Goal: Task Accomplishment & Management: Complete application form

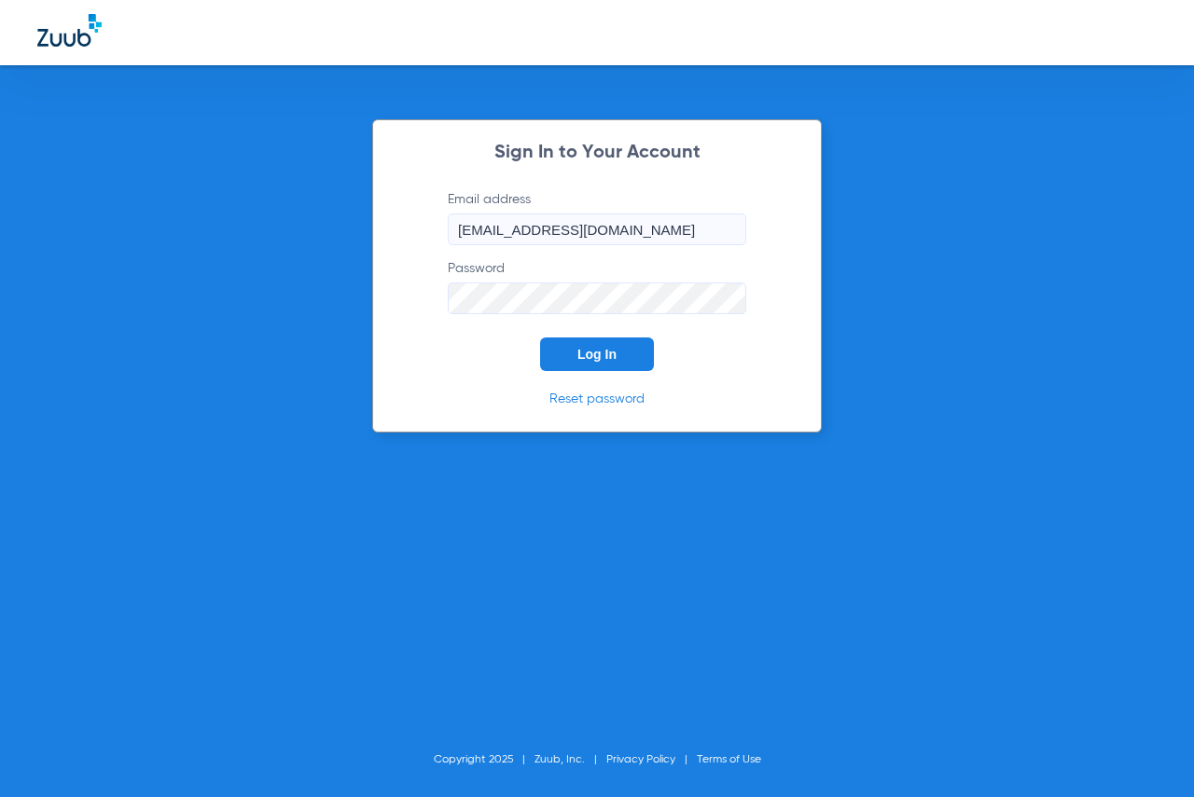
click at [609, 349] on span "Log In" at bounding box center [596, 354] width 39 height 15
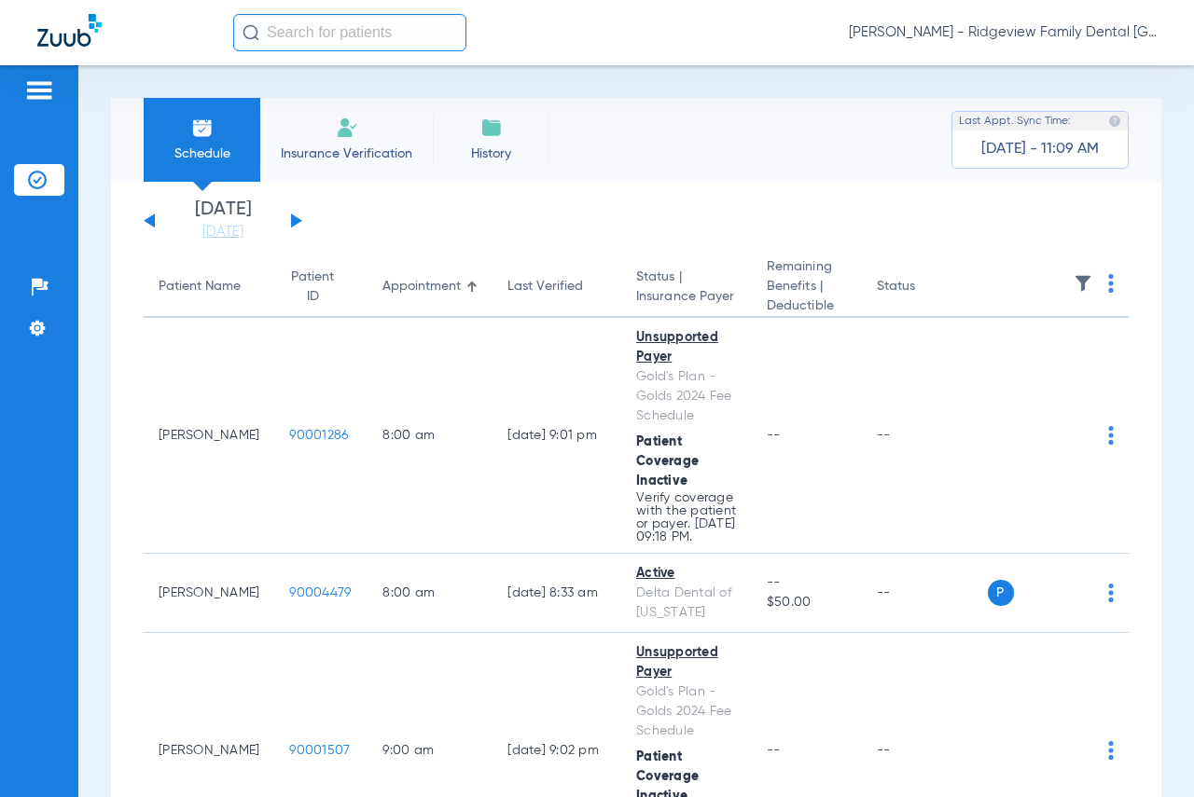
click at [385, 145] on span "Insurance Verification" at bounding box center [346, 154] width 145 height 19
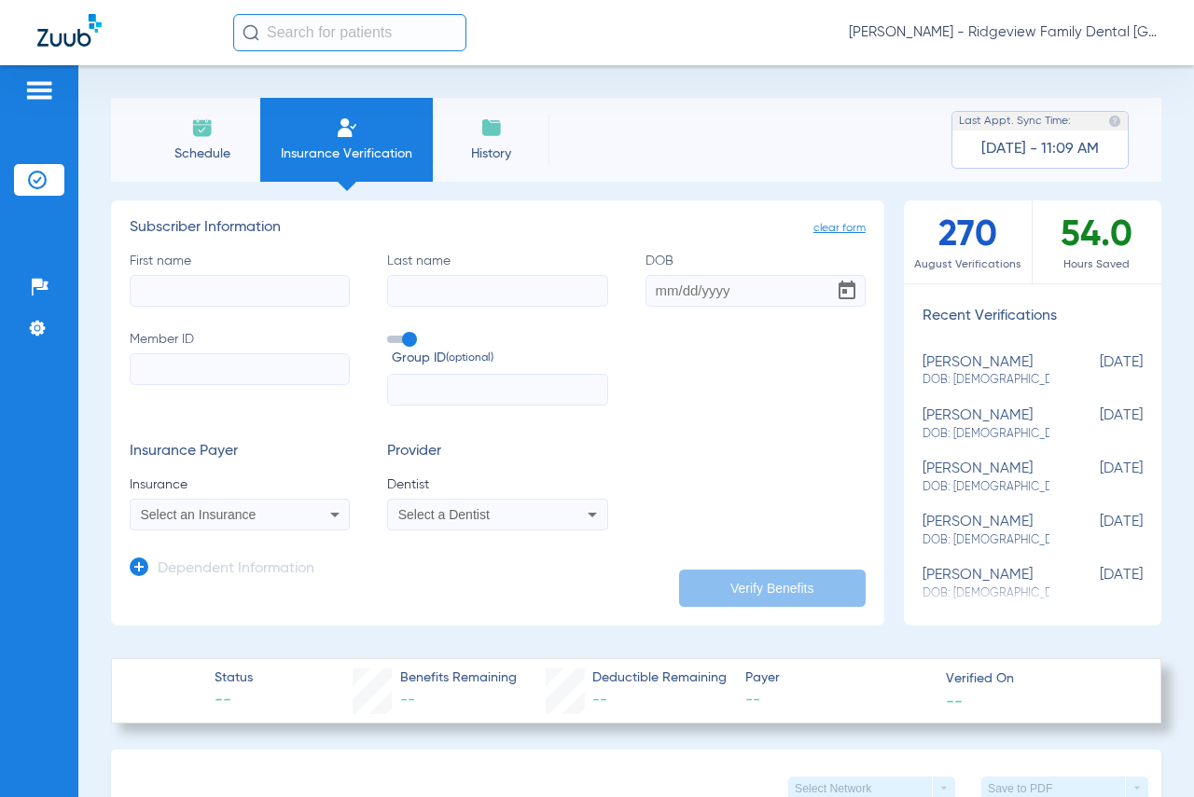
drag, startPoint x: 294, startPoint y: 282, endPoint x: 304, endPoint y: 294, distance: 15.9
click at [294, 283] on input "First name" at bounding box center [240, 291] width 220 height 32
type input "sander"
type input "[PERSON_NAME]"
click at [759, 296] on input "DOB" at bounding box center [755, 291] width 220 height 32
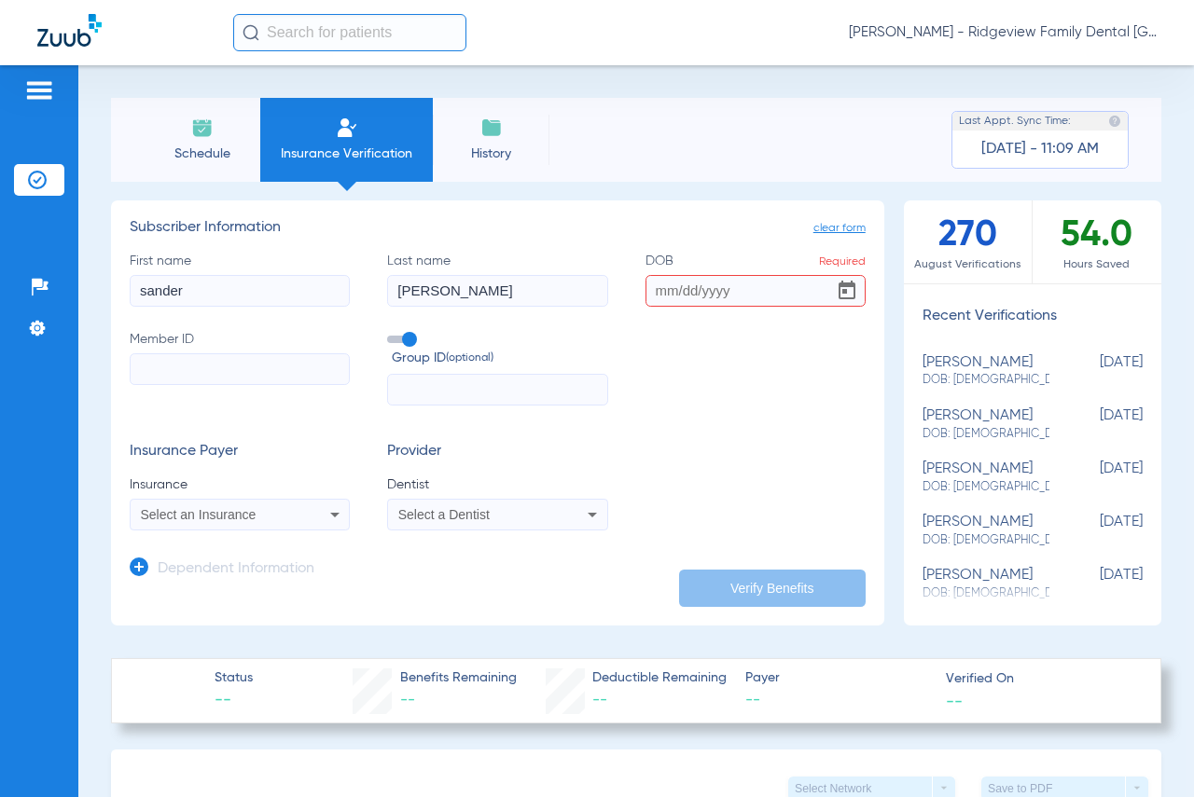
drag, startPoint x: 767, startPoint y: 297, endPoint x: 510, endPoint y: 292, distance: 256.5
click at [510, 292] on div "First name [PERSON_NAME] Last name [PERSON_NAME] DOB Required Member ID Group I…" at bounding box center [498, 329] width 736 height 155
type input "[DATE]"
type input "0000026217793002"
click at [329, 512] on icon at bounding box center [335, 515] width 22 height 22
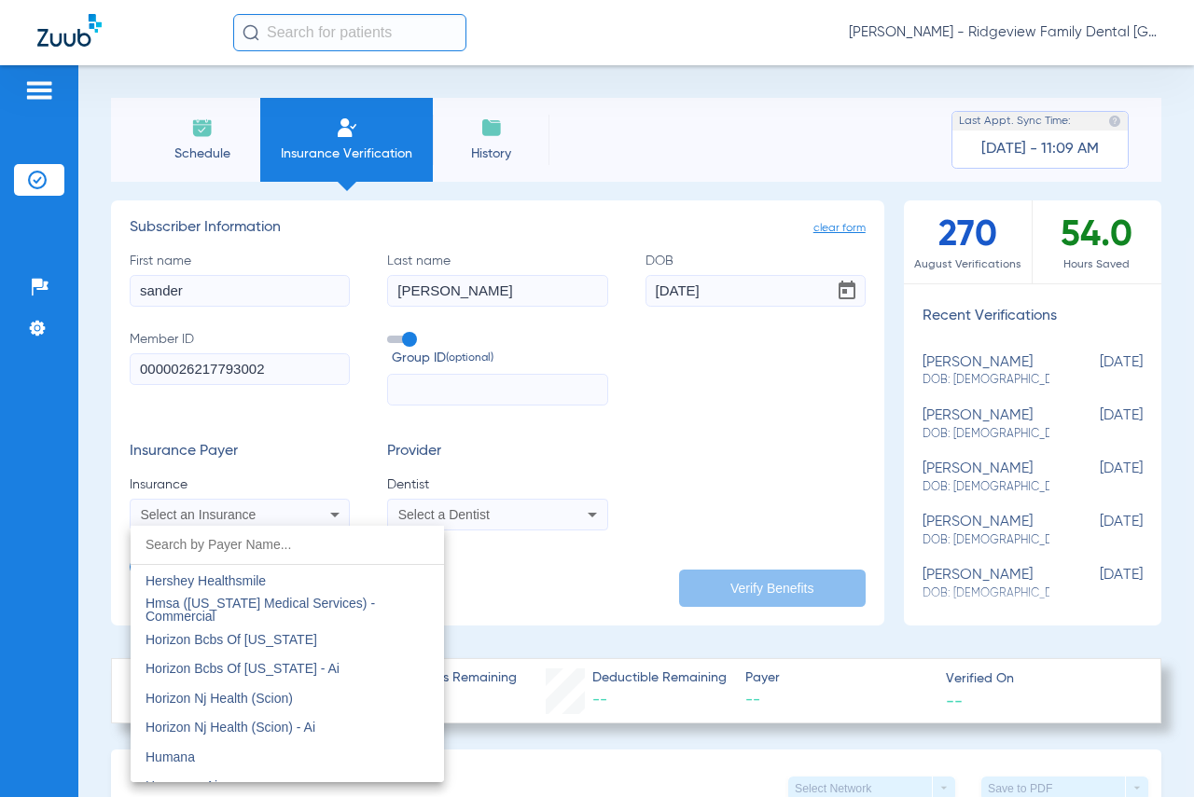
scroll to position [6902, 0]
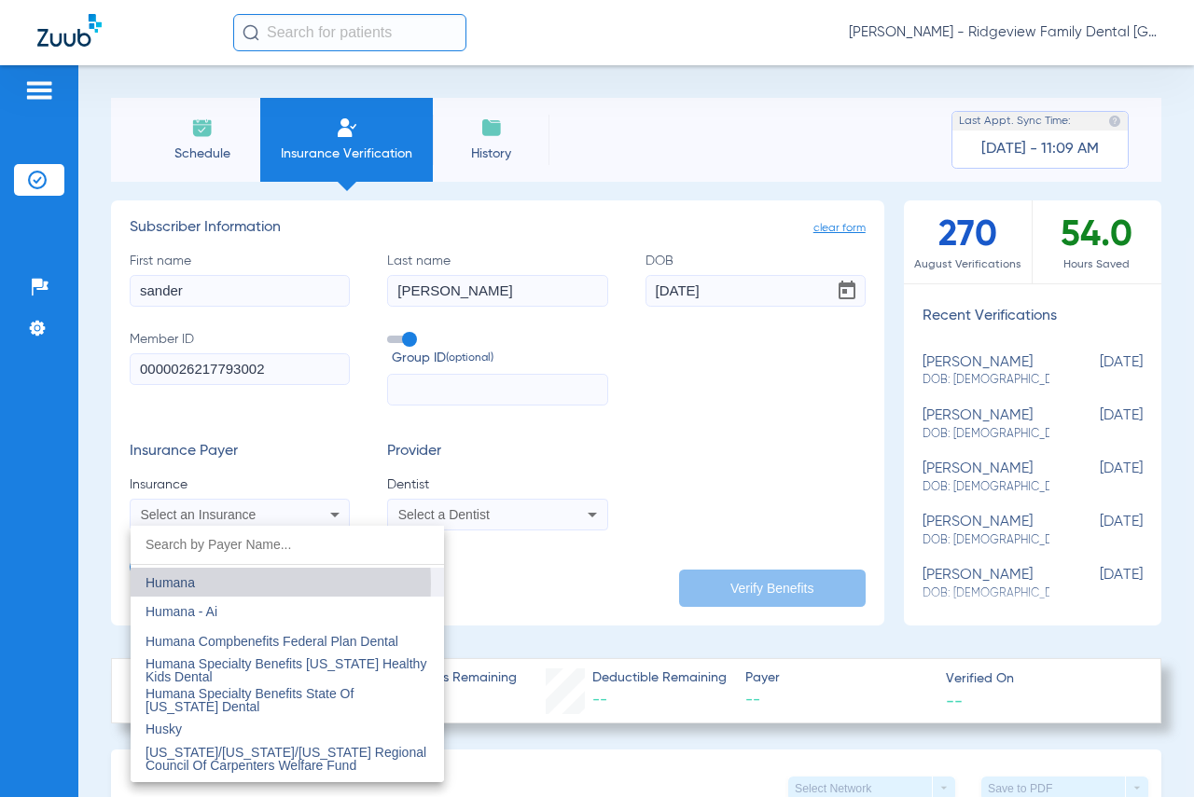
click at [202, 584] on mat-option "Humana" at bounding box center [287, 583] width 313 height 30
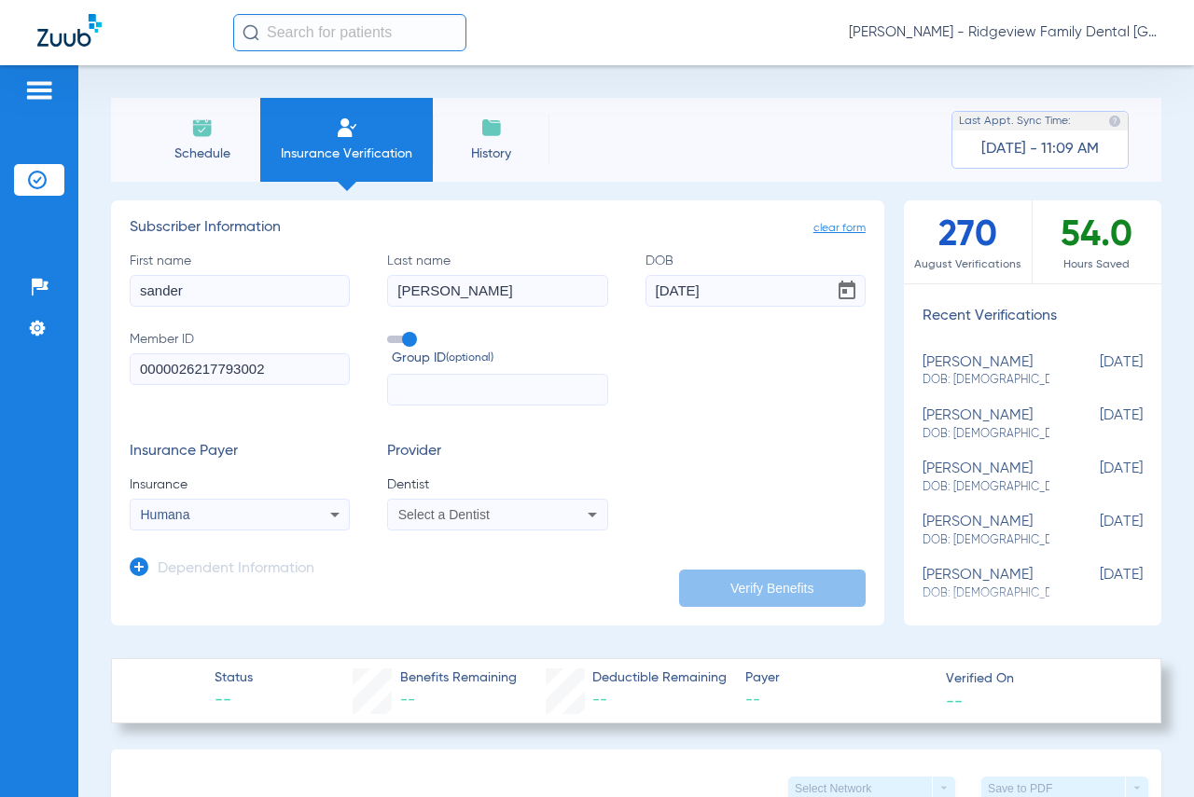
click at [588, 516] on icon at bounding box center [592, 515] width 9 height 5
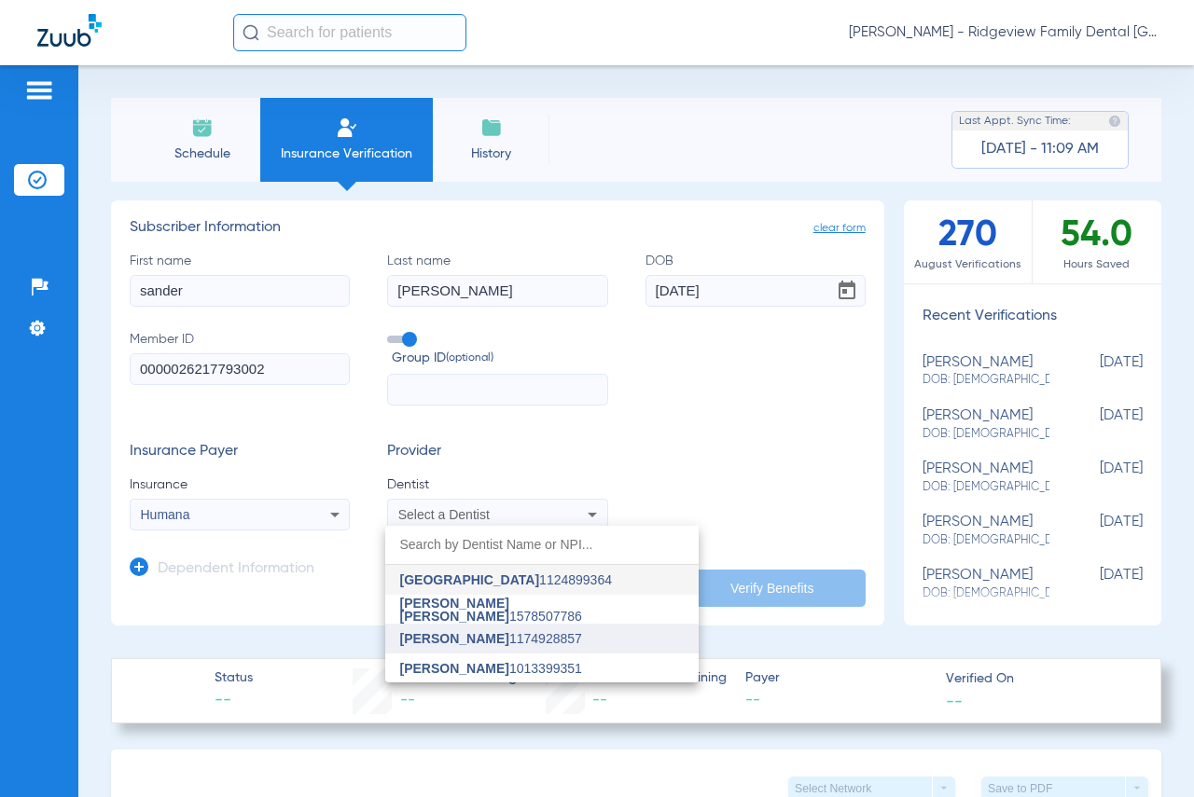
click at [498, 640] on span "[PERSON_NAME] 1174928857" at bounding box center [491, 638] width 182 height 13
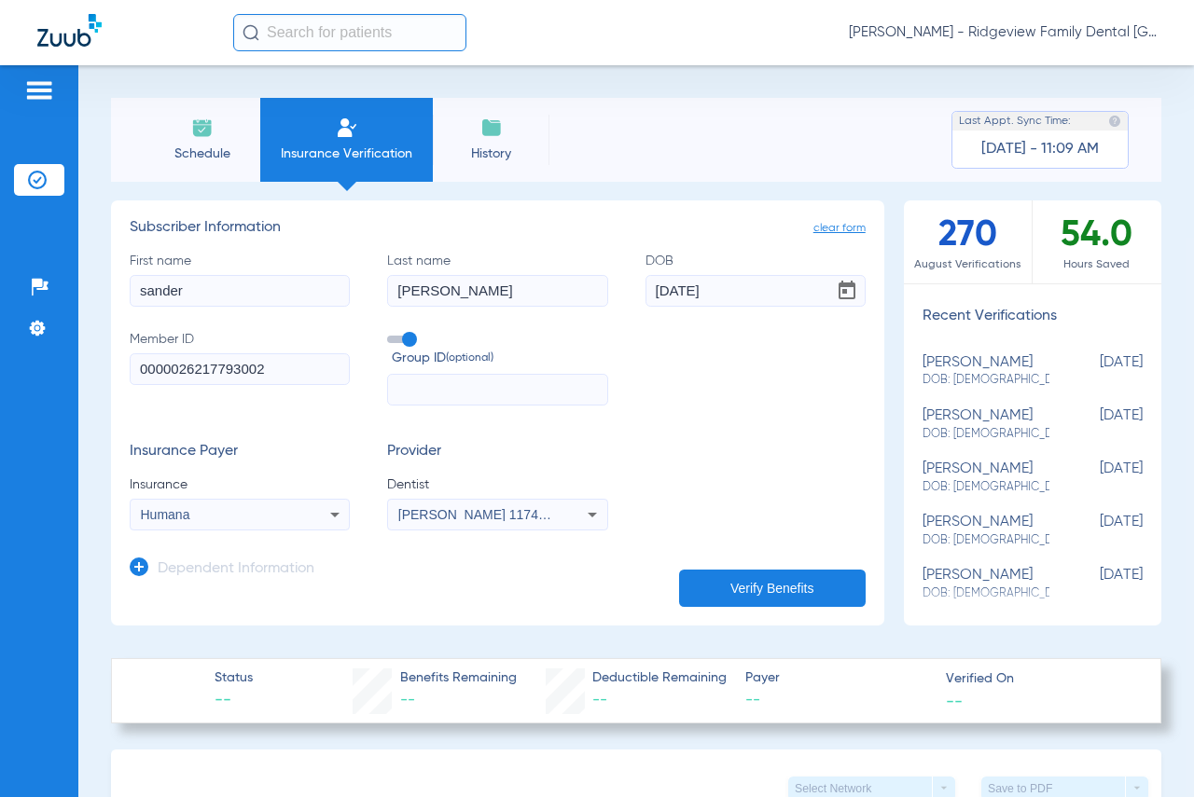
click at [711, 585] on button "Verify Benefits" at bounding box center [772, 588] width 187 height 37
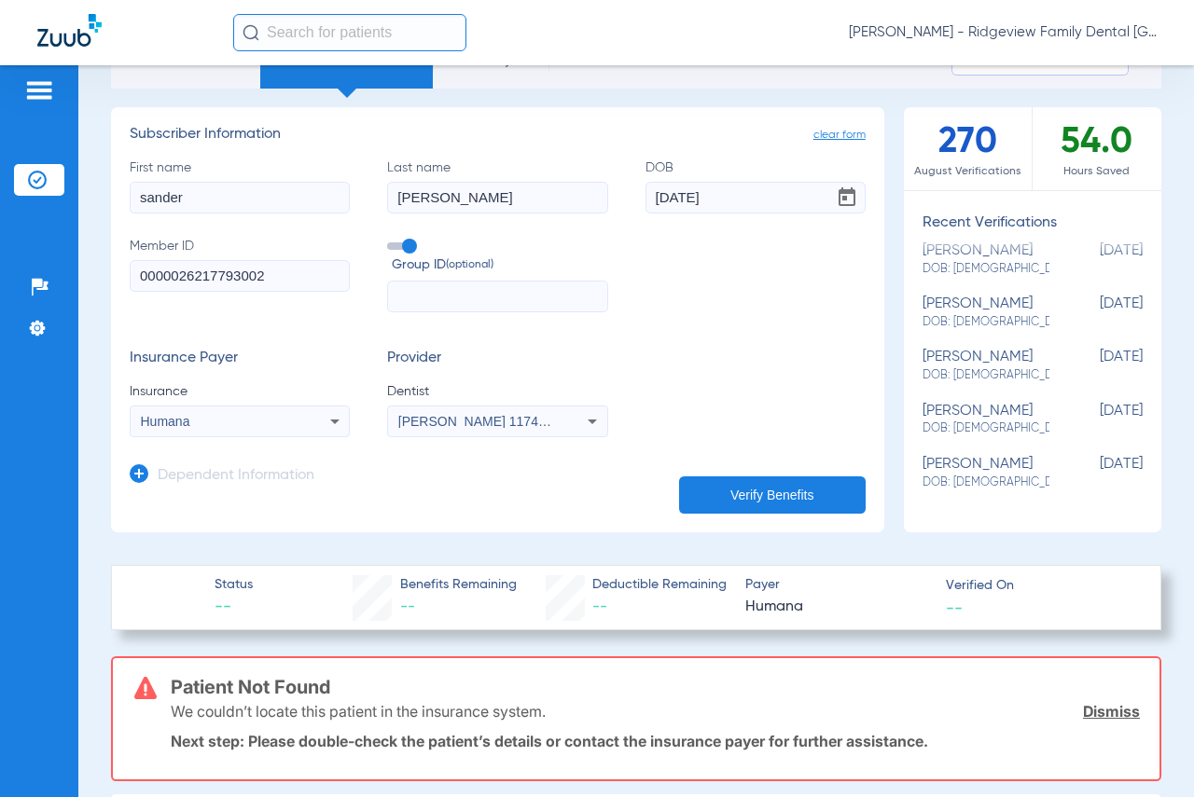
scroll to position [0, 0]
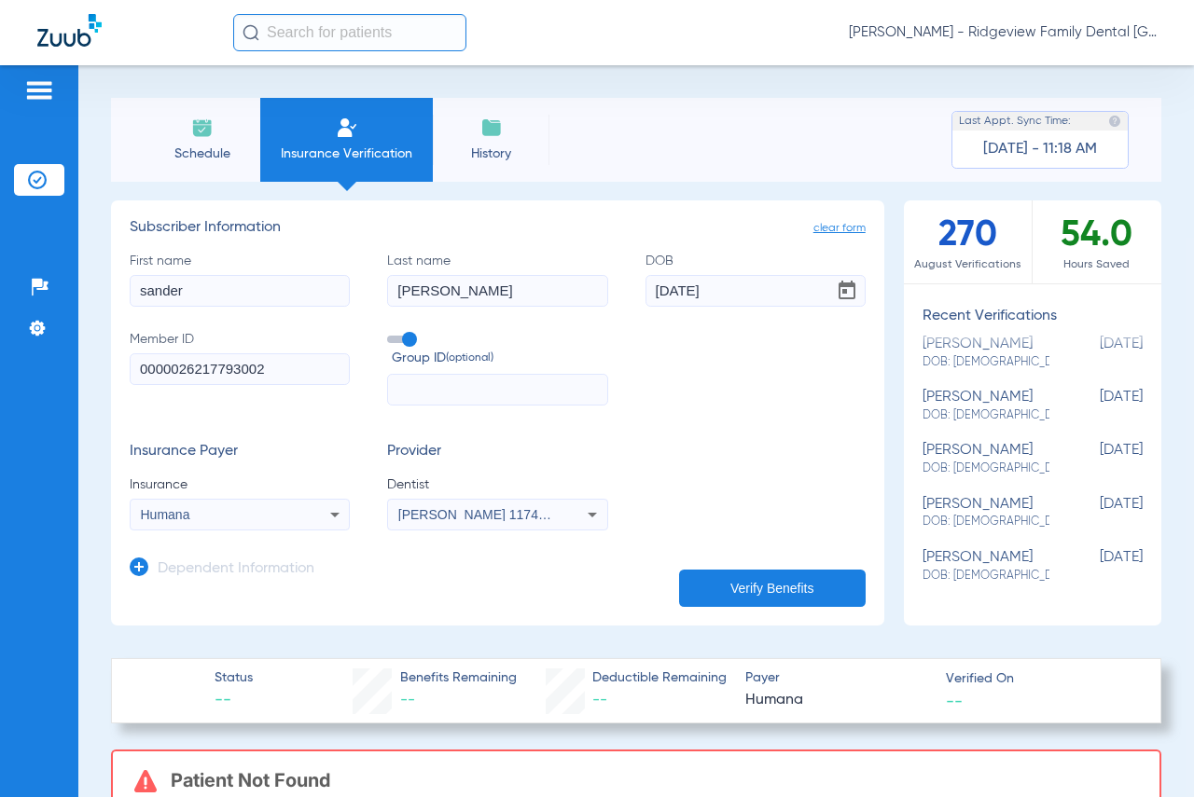
drag, startPoint x: 146, startPoint y: 290, endPoint x: 132, endPoint y: 290, distance: 13.1
click at [132, 290] on input "sander" at bounding box center [240, 291] width 220 height 32
type input "xander"
click at [733, 580] on button "Verify Benefits" at bounding box center [772, 588] width 187 height 37
